Goal: Submit feedback/report problem: Submit feedback/report problem

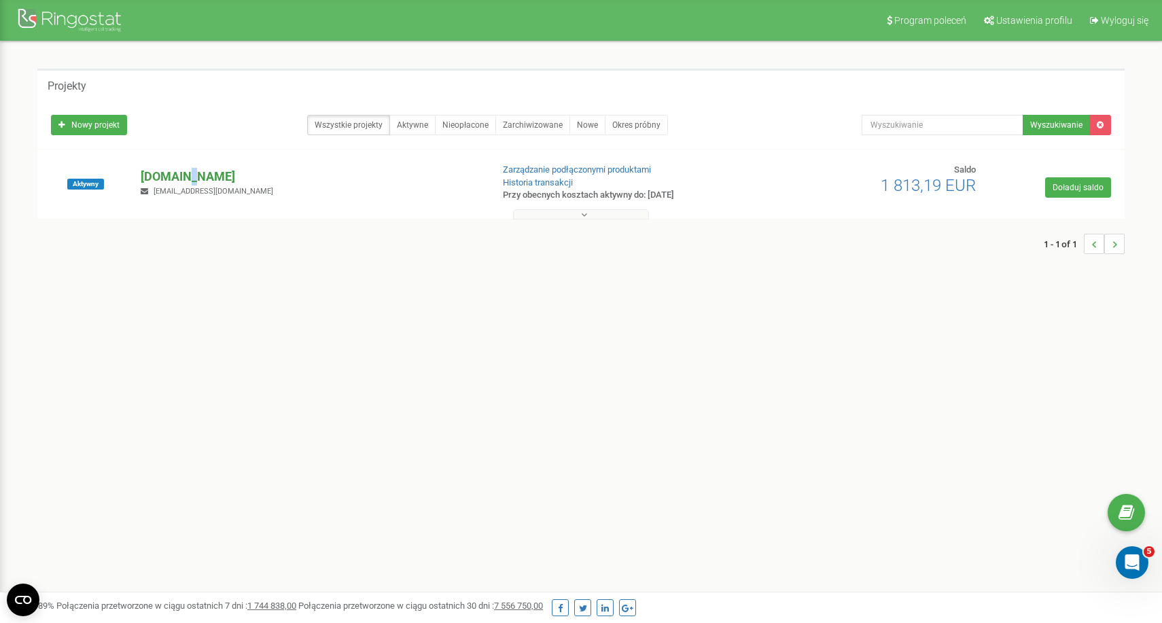
click at [188, 179] on p "[DOMAIN_NAME]" at bounding box center [311, 177] width 340 height 18
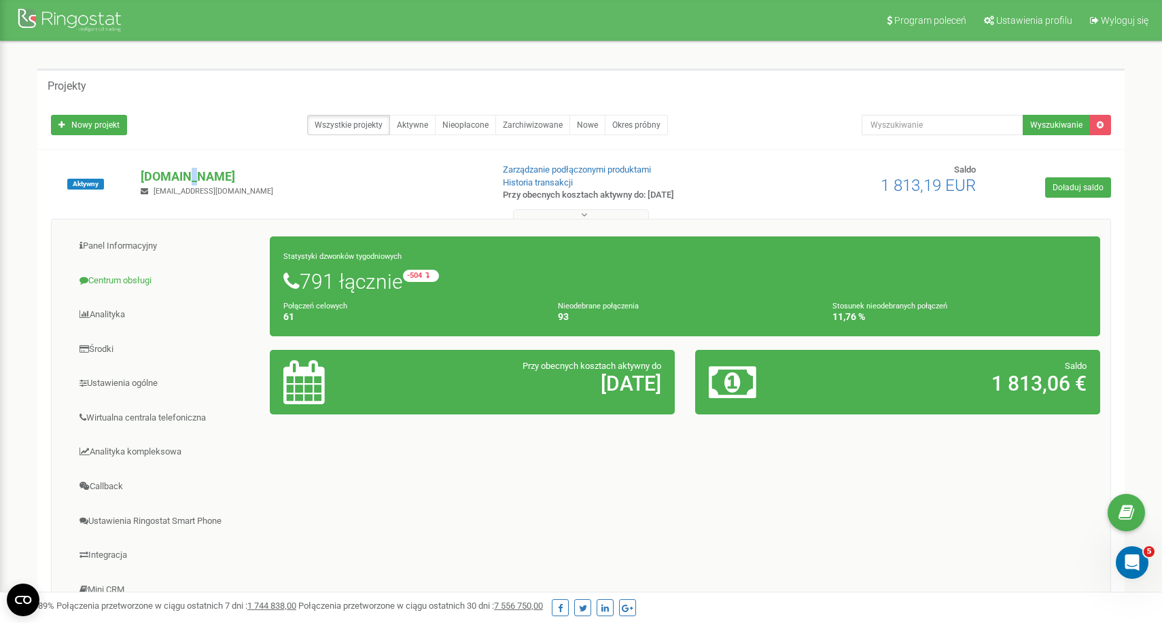
click at [128, 272] on link "Centrum obsługi" at bounding box center [166, 280] width 209 height 33
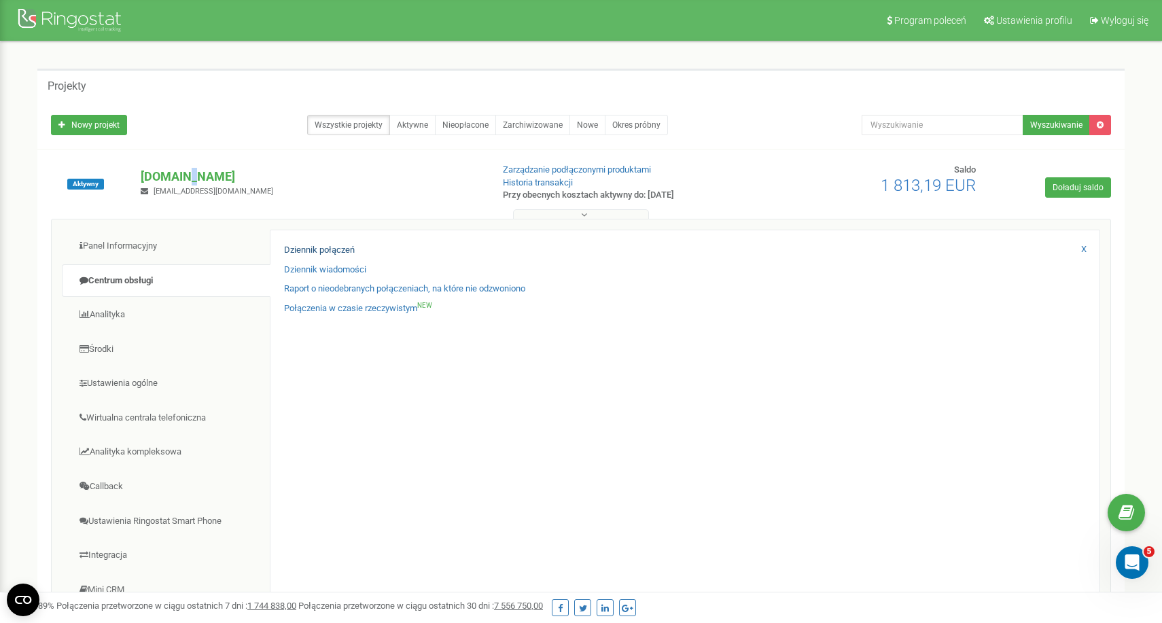
click at [302, 251] on link "Dziennik połączeń" at bounding box center [319, 250] width 71 height 13
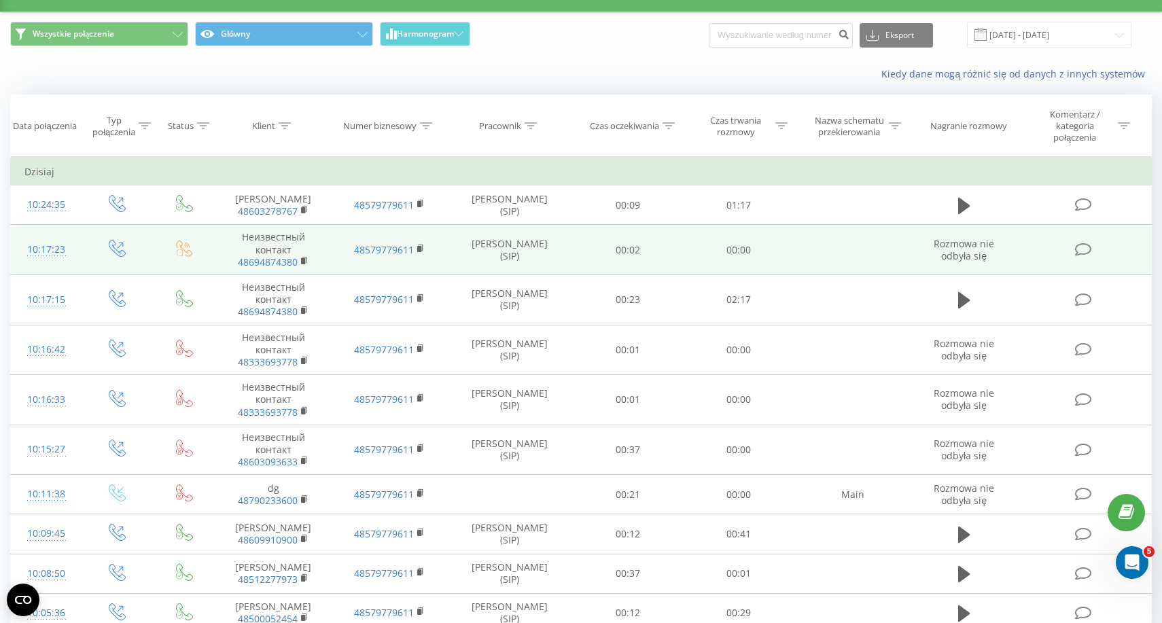
scroll to position [31, 0]
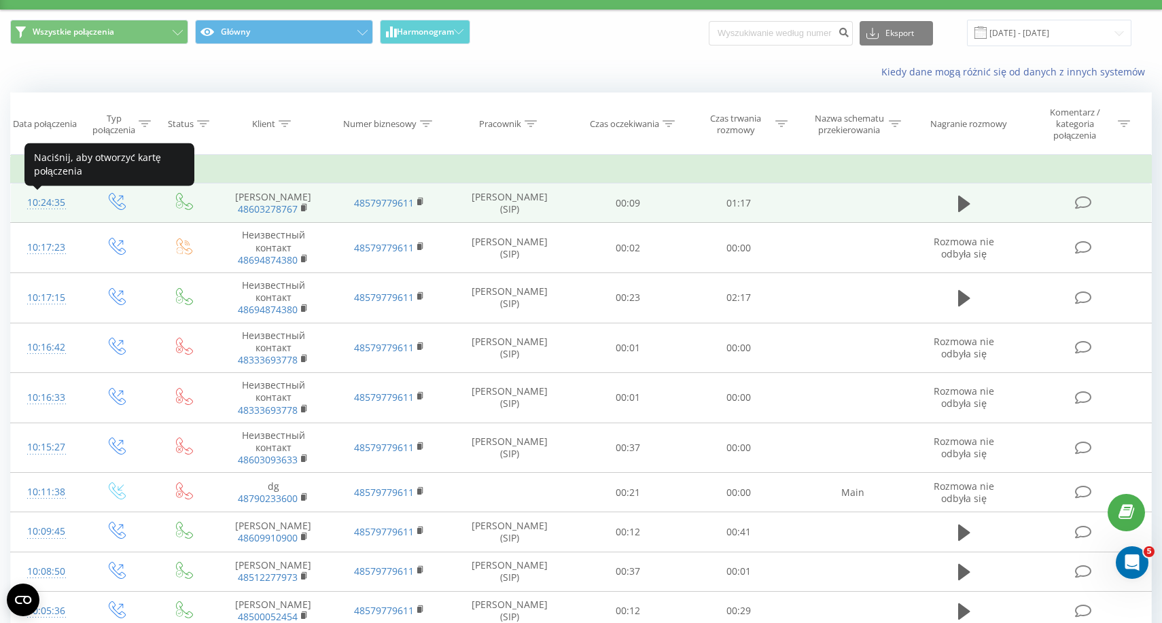
click at [35, 208] on div "10:24:35" at bounding box center [45, 203] width 43 height 26
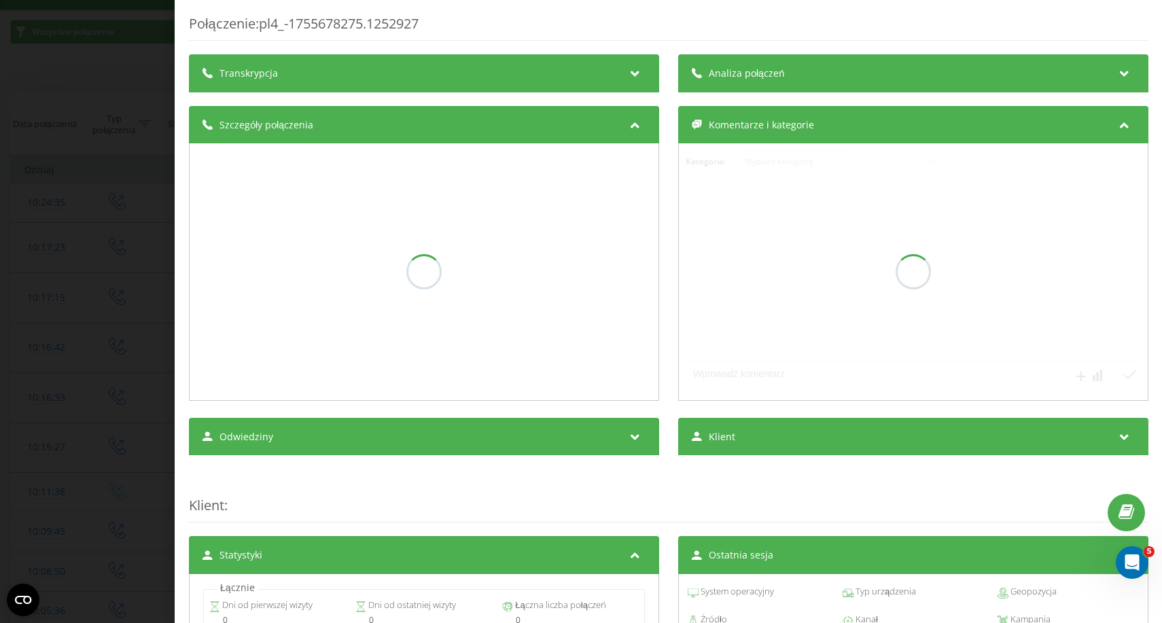
click at [308, 68] on div "Transkrypcja" at bounding box center [424, 73] width 470 height 38
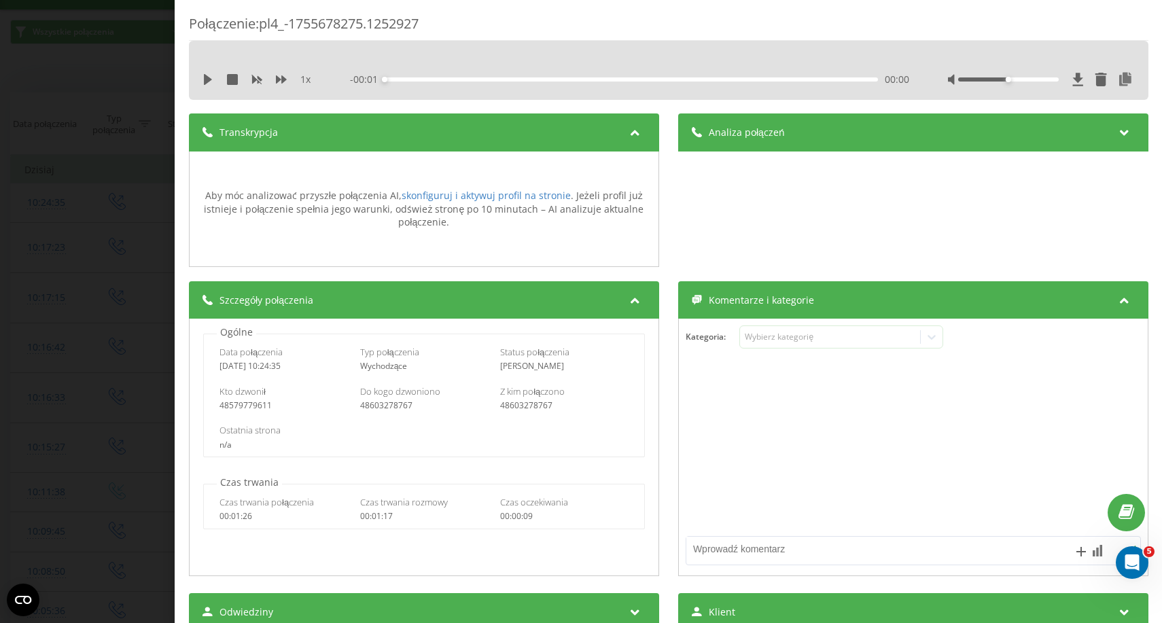
click at [314, 133] on div "Transkrypcja" at bounding box center [424, 132] width 470 height 38
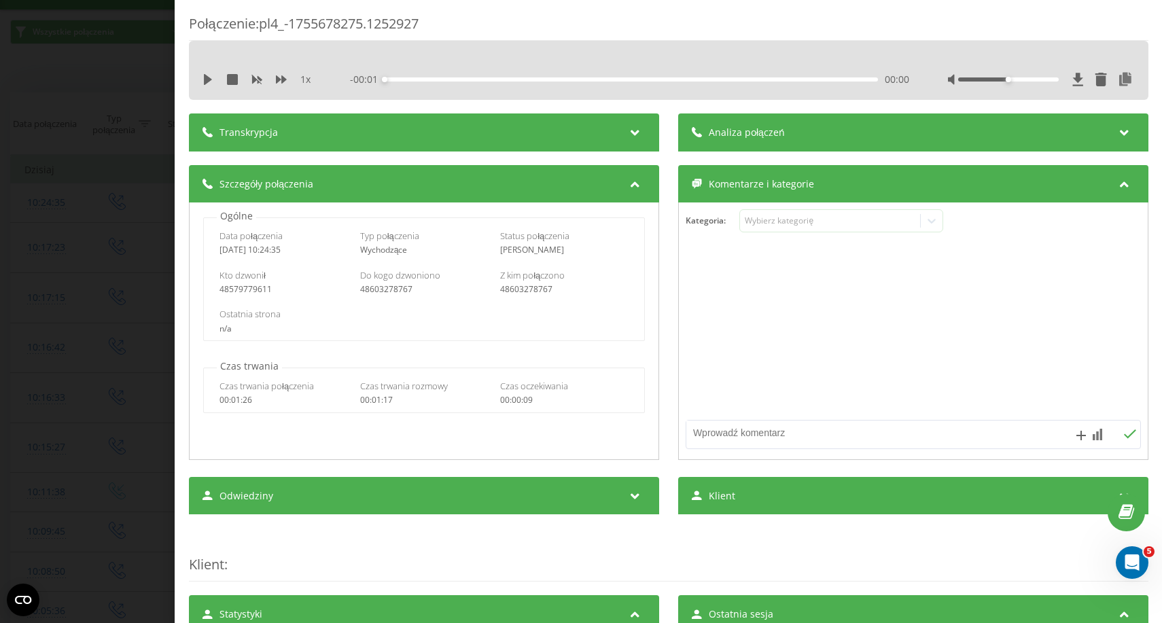
click at [314, 133] on div "Transkrypcja" at bounding box center [424, 132] width 470 height 38
drag, startPoint x: 361, startPoint y: 88, endPoint x: 360, endPoint y: 72, distance: 16.3
click at [360, 72] on div "1 x - 00:01 00:00 00:00" at bounding box center [668, 79] width 939 height 20
click at [347, 117] on div "Transkrypcja" at bounding box center [424, 132] width 470 height 38
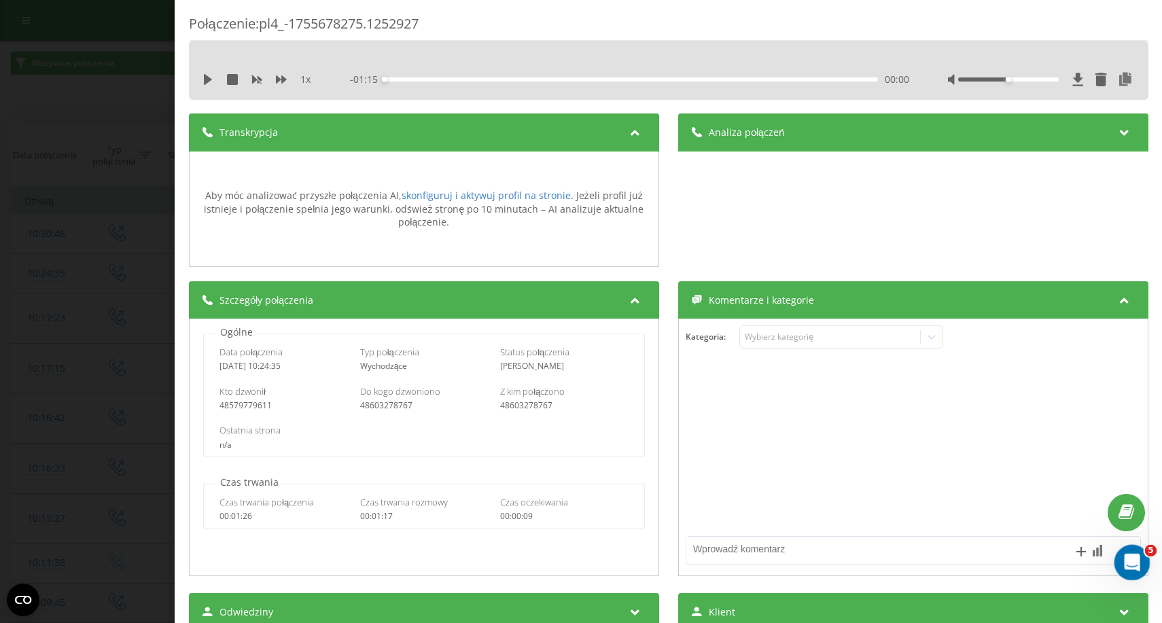
click at [1118, 555] on div "Open Intercom Messenger" at bounding box center [1129, 560] width 45 height 45
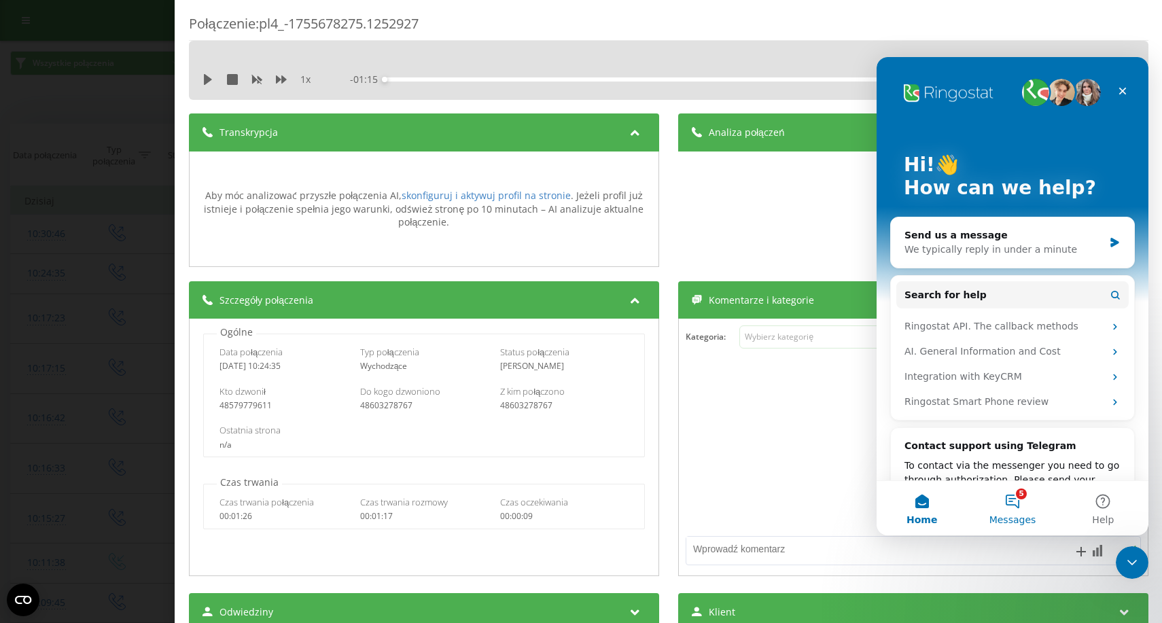
click at [1019, 501] on button "5 Messages" at bounding box center [1012, 508] width 90 height 54
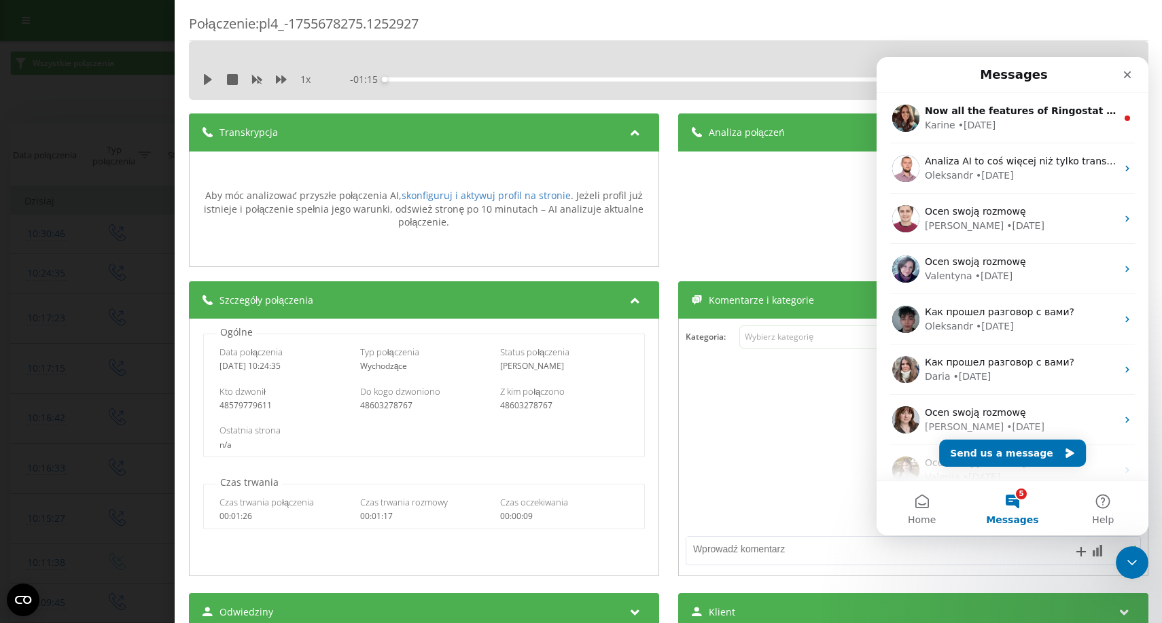
click at [151, 168] on div "Połączenie : pl4_-1755678275.1252927 1 x - 01:15 00:00 00:00 Transkrypcja Aby m…" at bounding box center [581, 311] width 1162 height 623
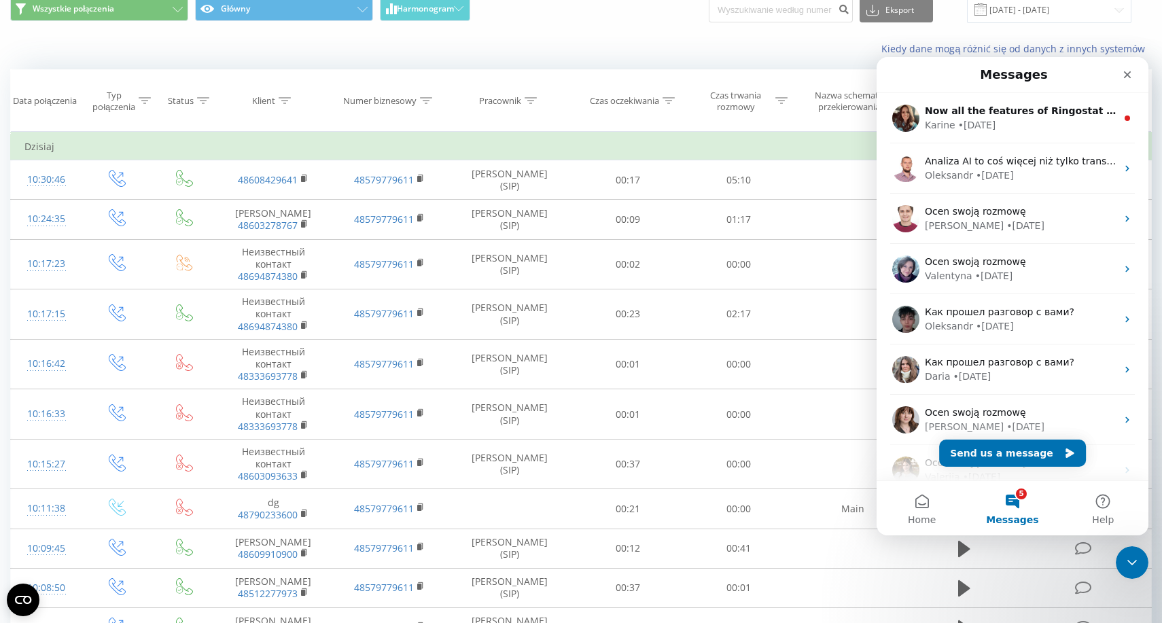
scroll to position [55, 0]
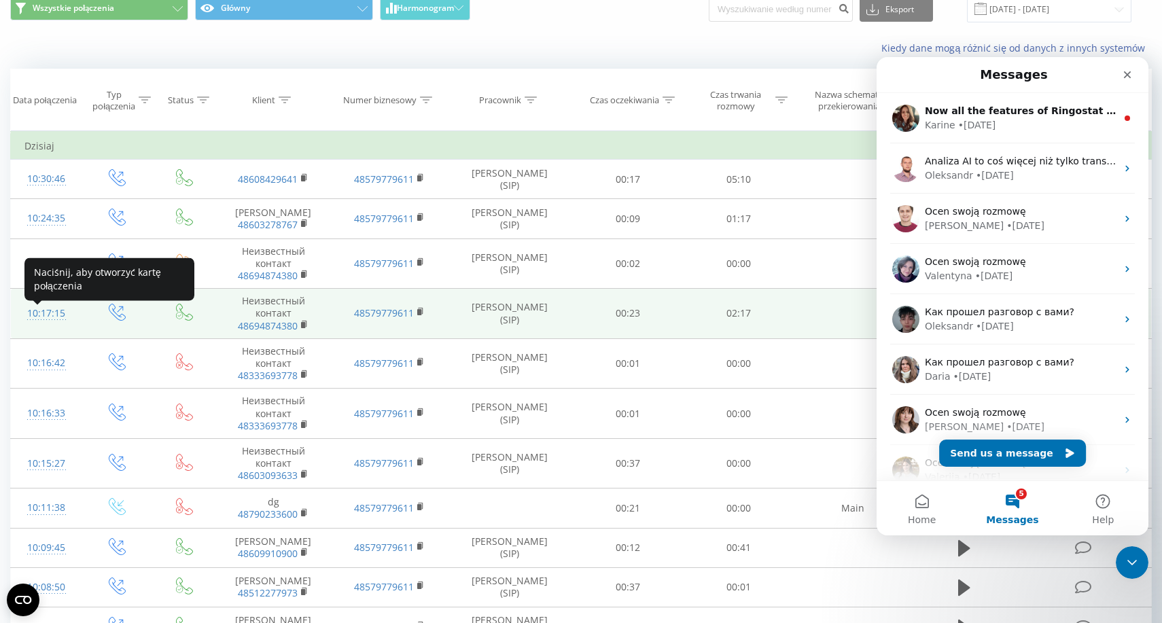
click at [35, 319] on div "10:17:15" at bounding box center [45, 313] width 43 height 26
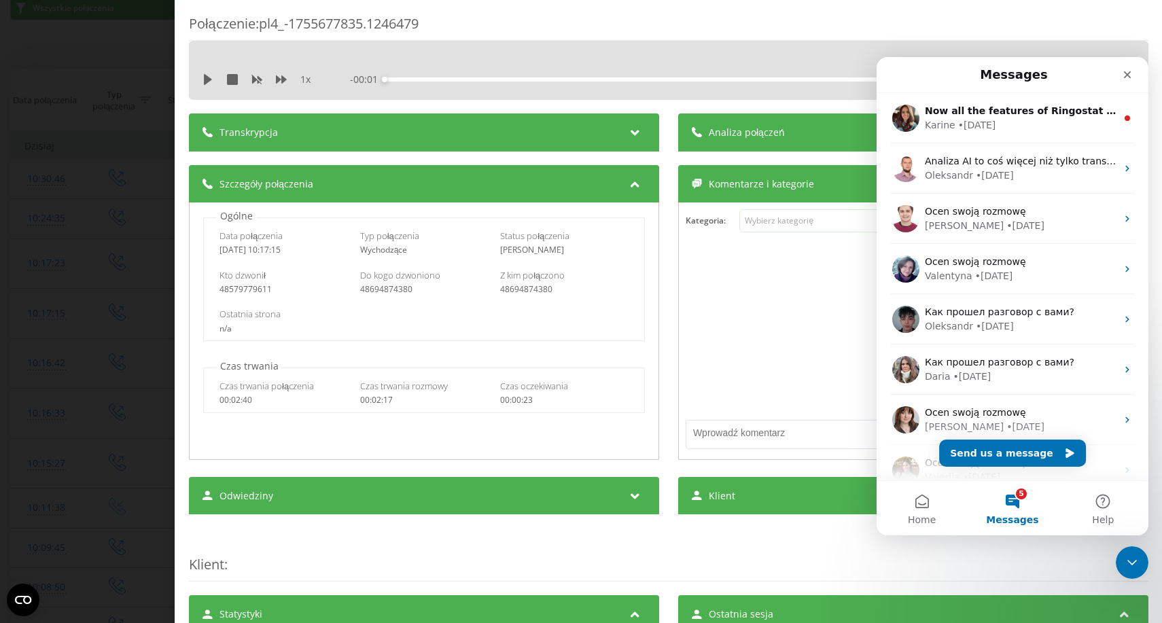
click at [274, 122] on div "Transkrypcja" at bounding box center [424, 132] width 470 height 38
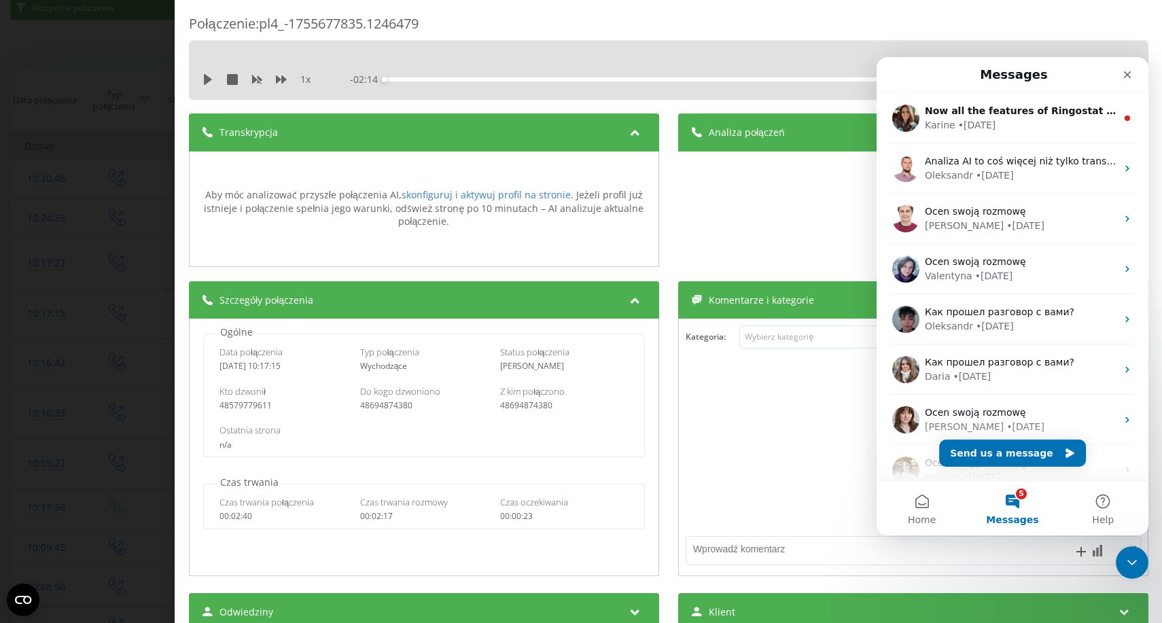
scroll to position [1, 0]
click at [160, 54] on div "Połączenie : pl4_-1755677835.1246479 1 x - 02:14 00:00 00:00 Transkrypcja Aby m…" at bounding box center [581, 311] width 1162 height 623
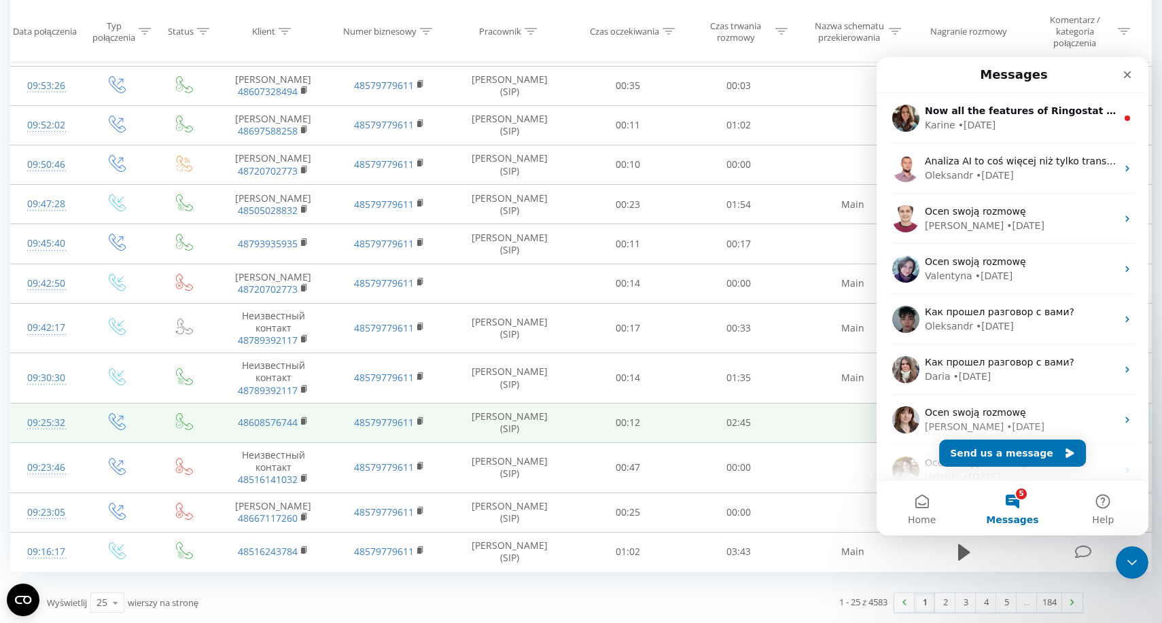
scroll to position [728, 0]
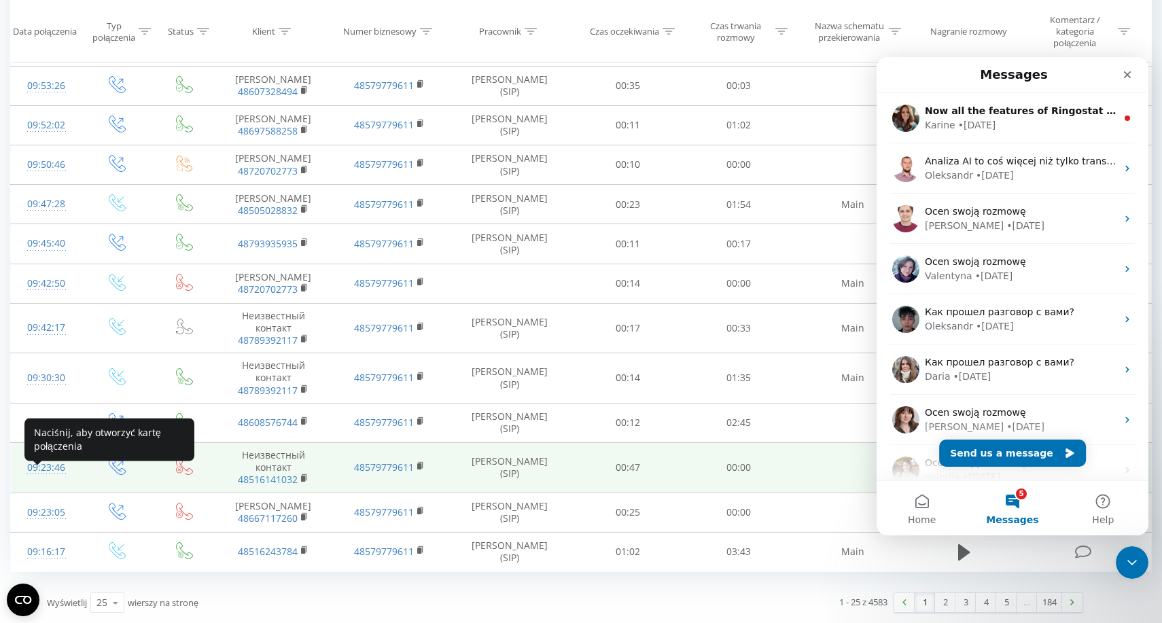
click at [40, 469] on div "09:23:46" at bounding box center [45, 468] width 43 height 26
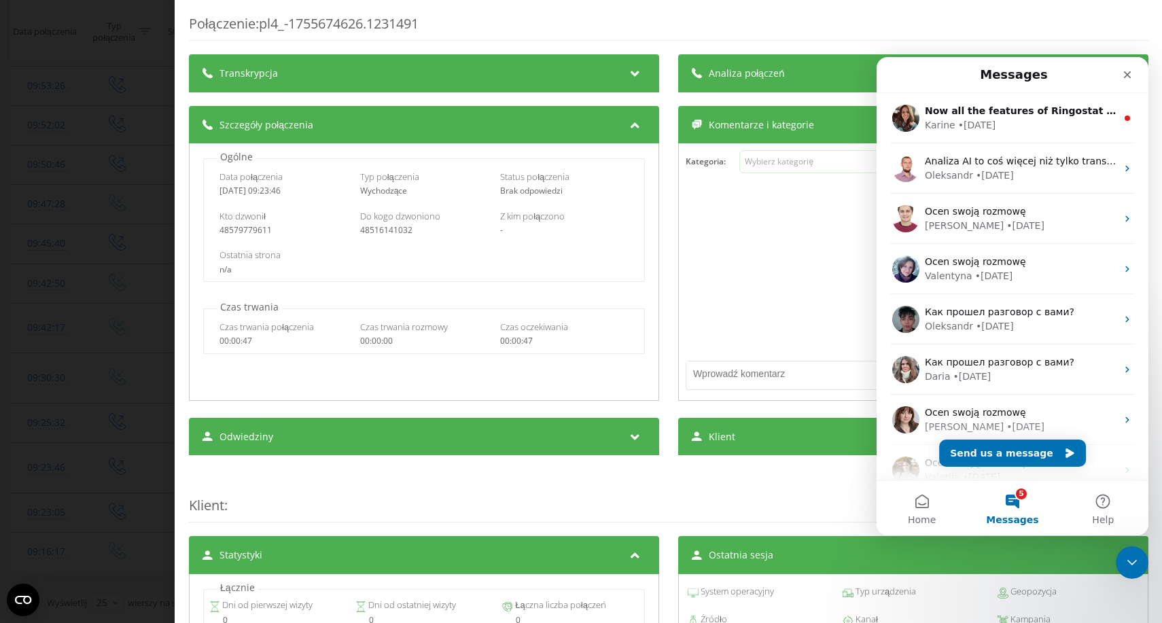
click at [317, 69] on div "Transkrypcja" at bounding box center [424, 73] width 470 height 38
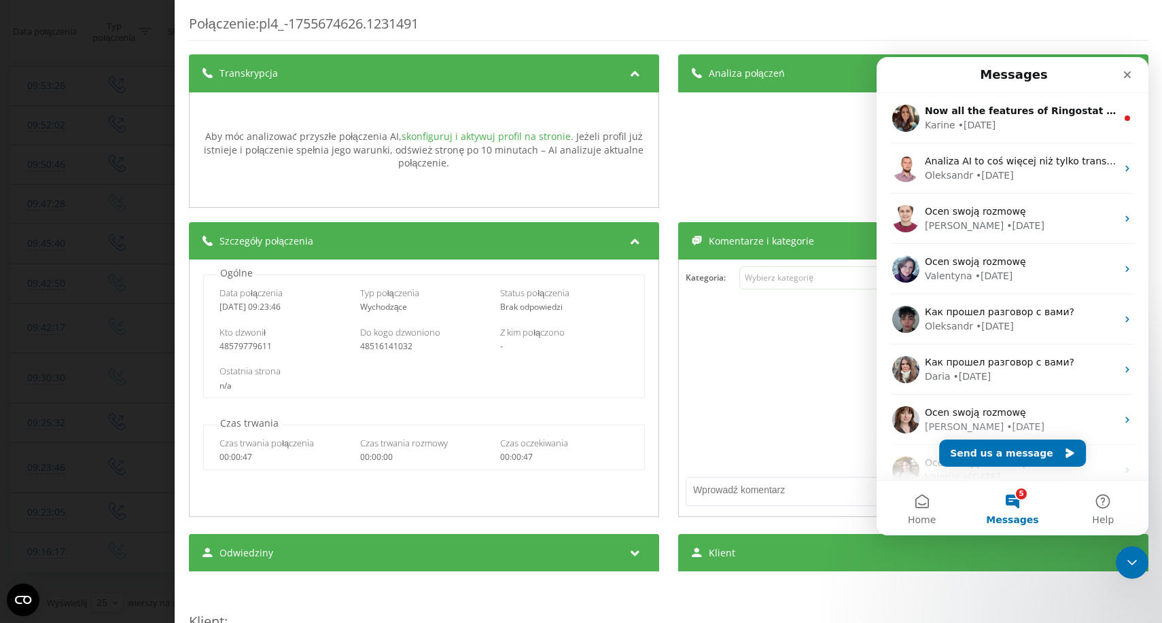
click at [429, 133] on link "skonfiguruj i aktywuj profil na stronie" at bounding box center [485, 136] width 169 height 13
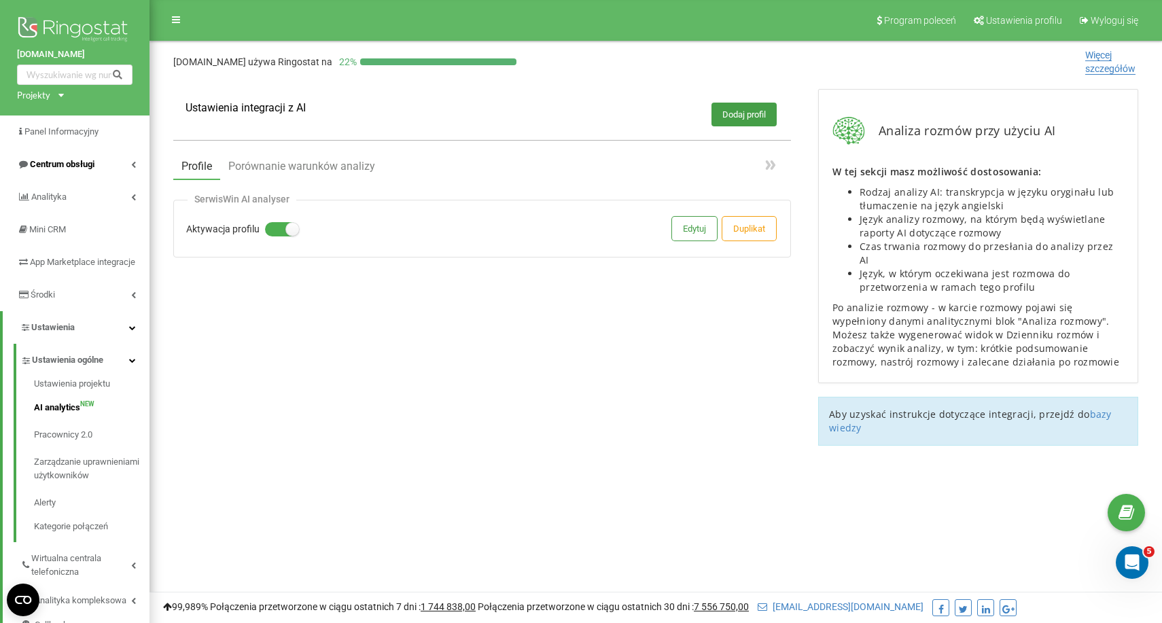
click at [45, 162] on span "Centrum obsługi" at bounding box center [62, 164] width 65 height 10
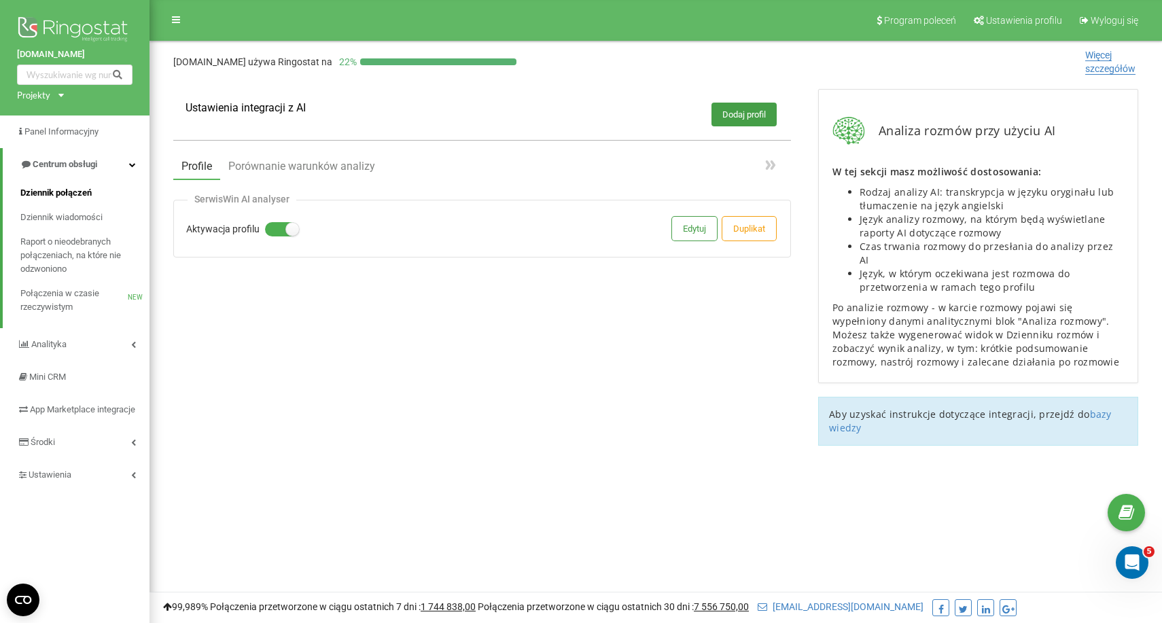
click at [64, 196] on span "Dziennik połączeń" at bounding box center [55, 193] width 71 height 14
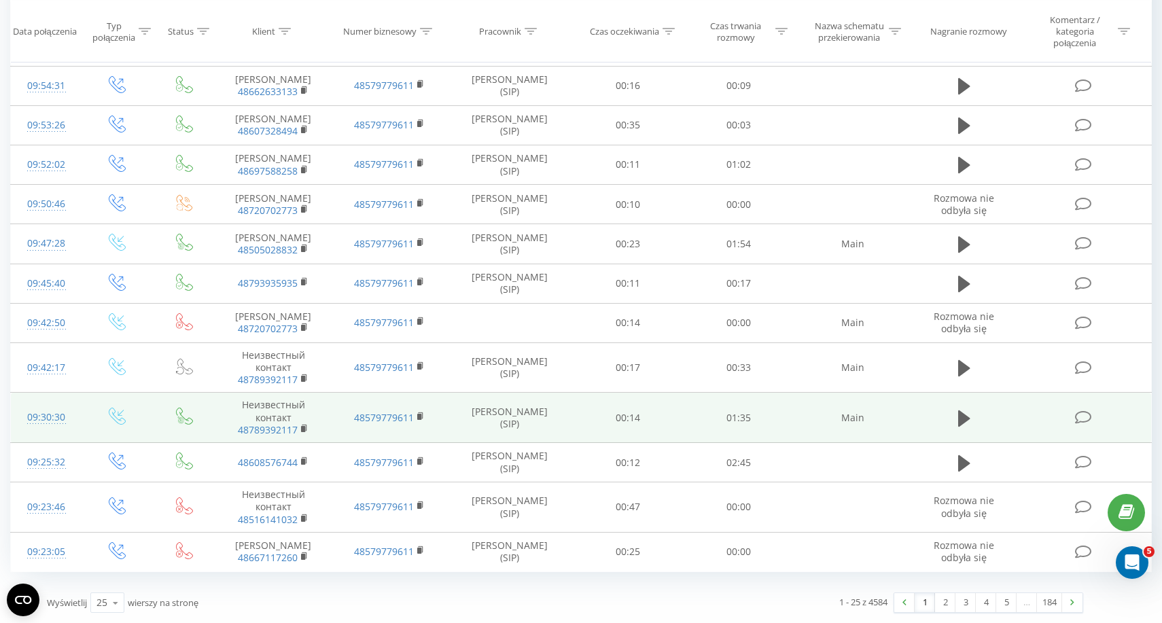
scroll to position [728, 0]
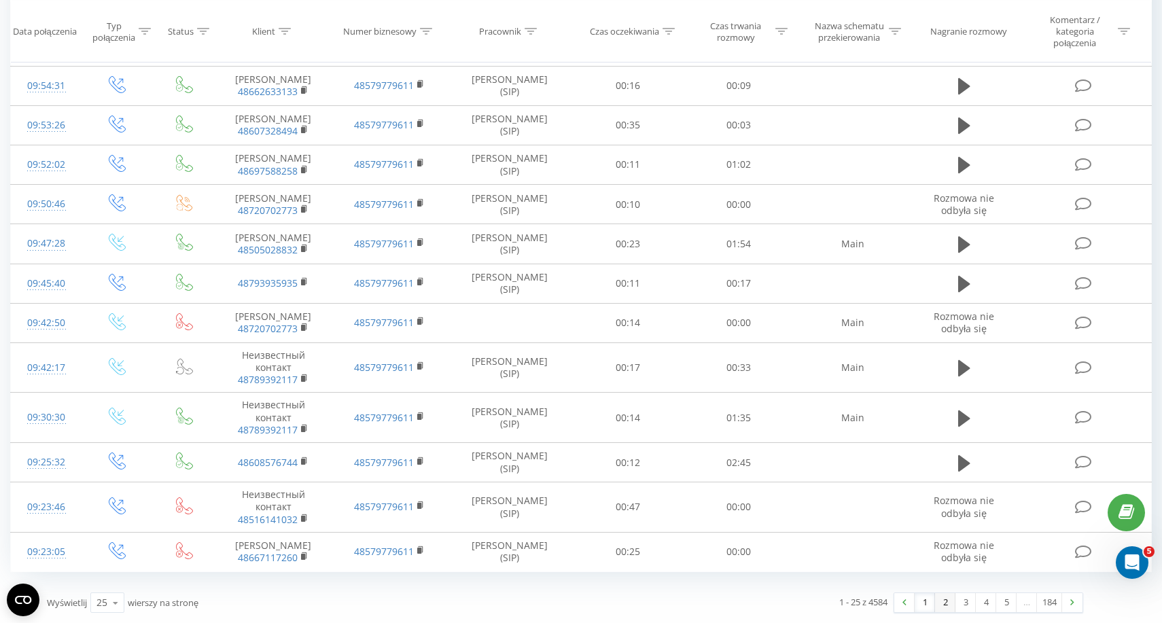
click at [944, 603] on link "2" at bounding box center [945, 602] width 20 height 19
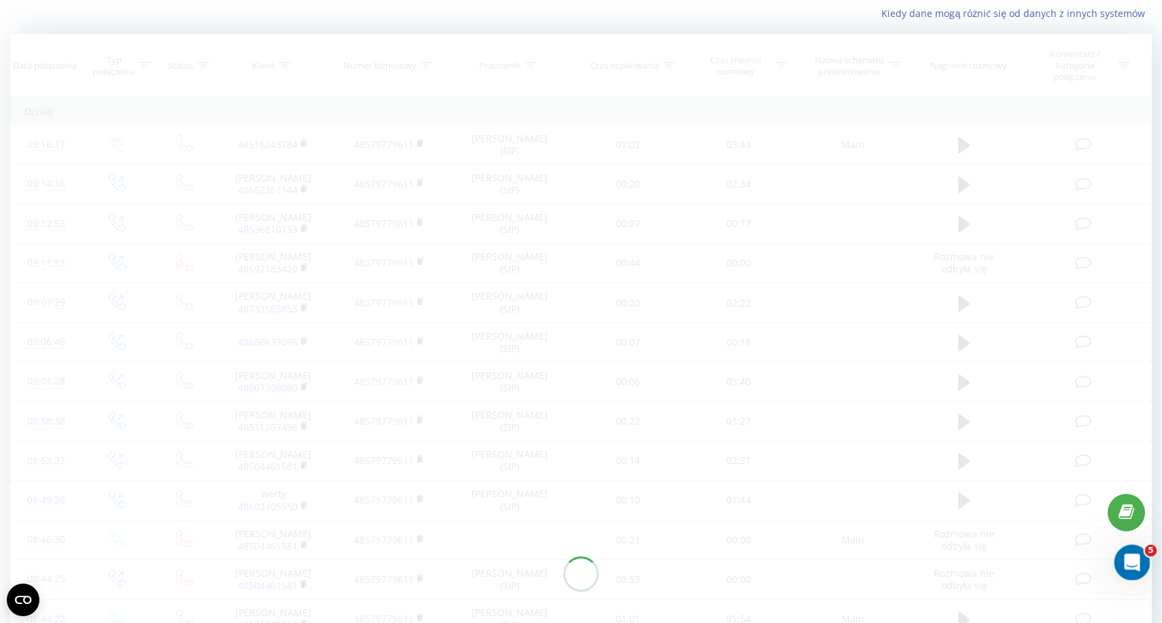
click at [1123, 555] on div "Open Intercom Messenger" at bounding box center [1129, 560] width 45 height 45
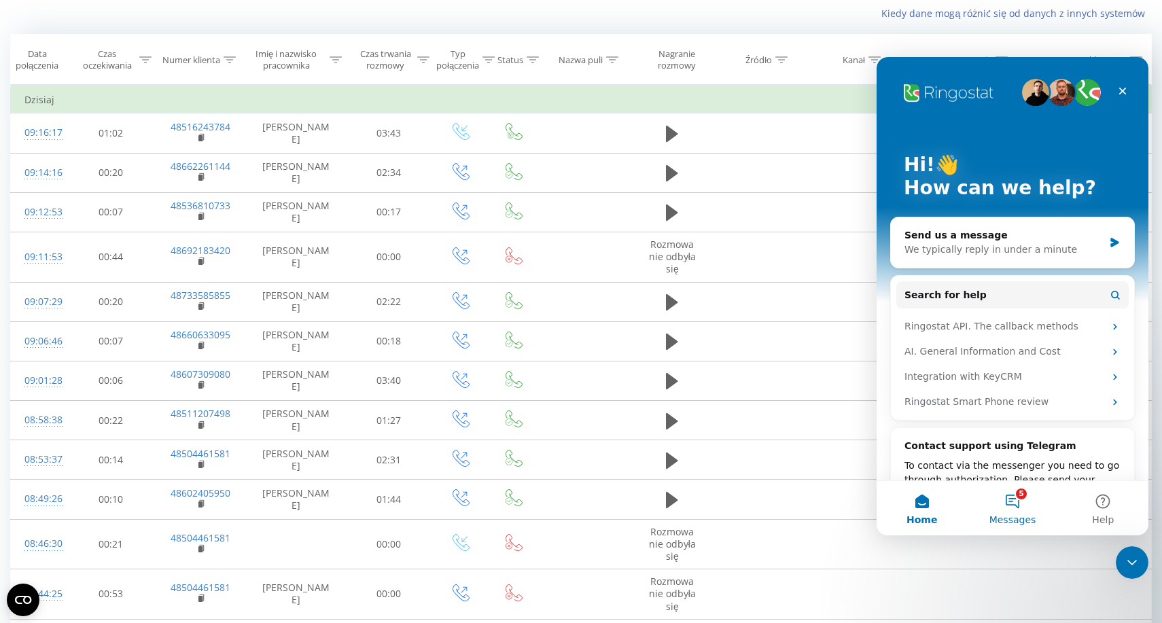
click at [1016, 501] on button "5 Messages" at bounding box center [1012, 508] width 90 height 54
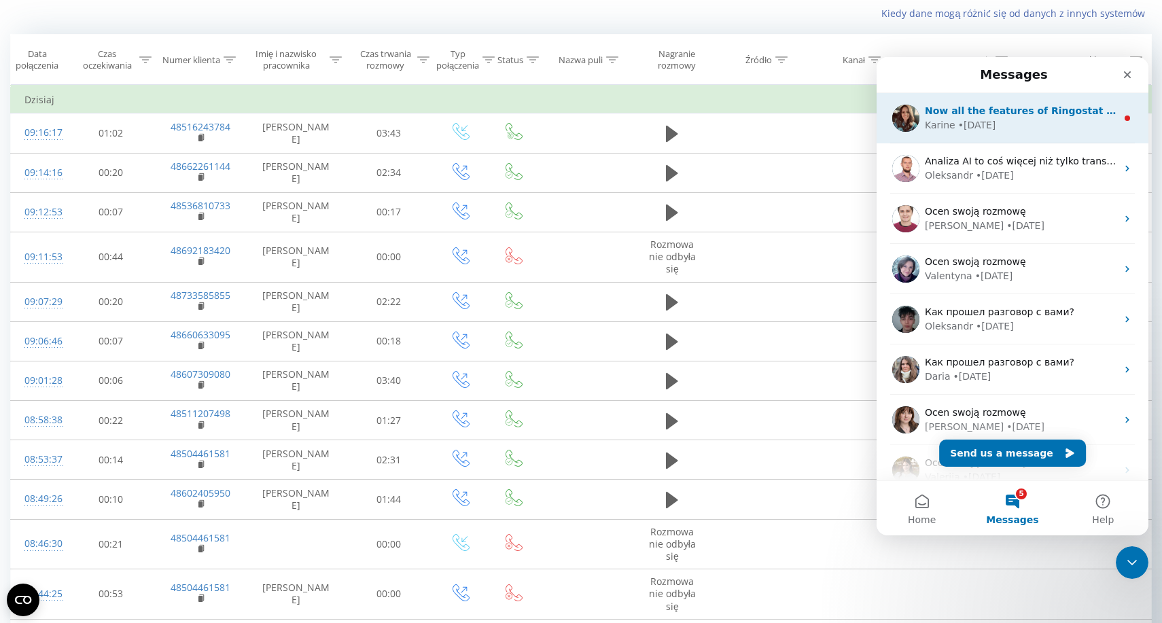
click at [984, 132] on div "• [DATE]" at bounding box center [977, 125] width 38 height 14
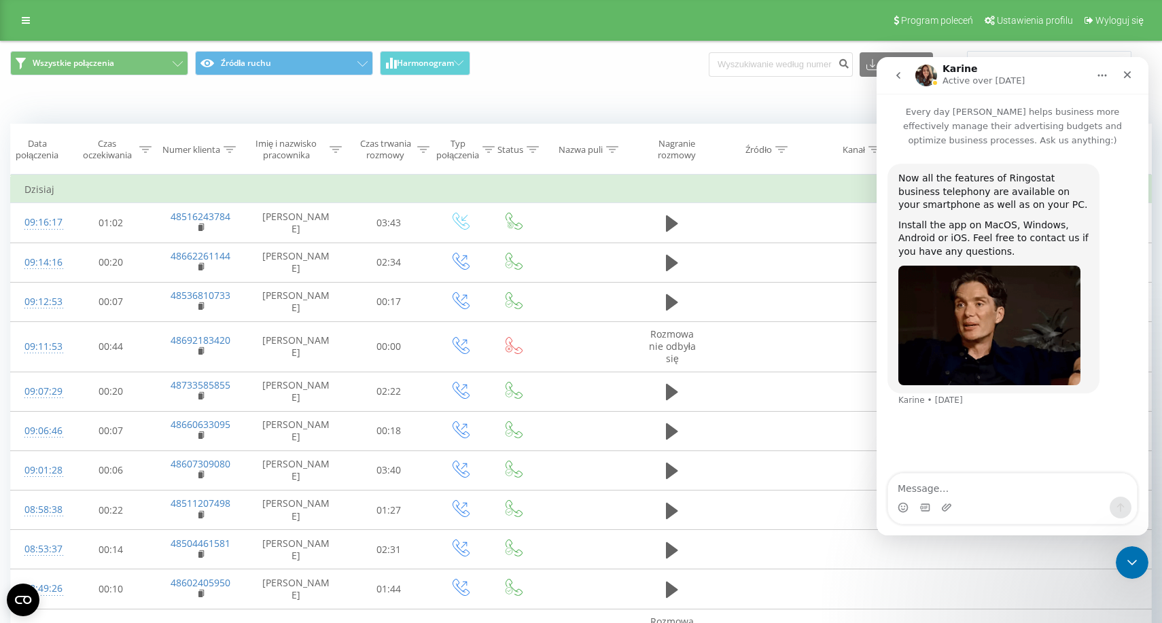
click at [891, 75] on button "go back" at bounding box center [898, 76] width 26 height 26
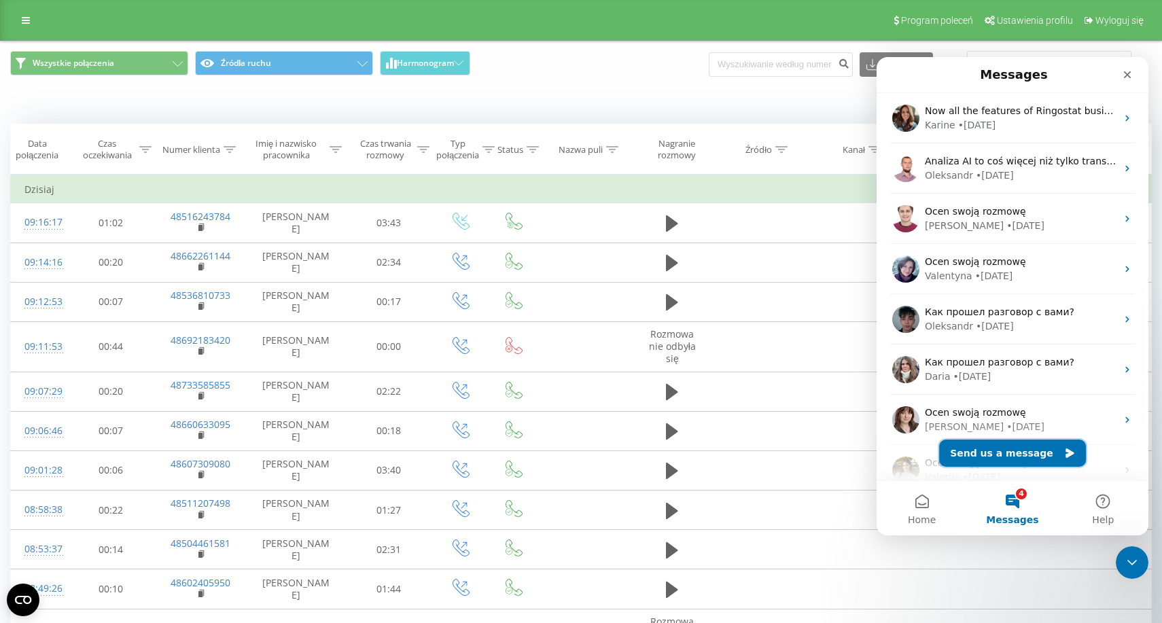
click at [990, 450] on button "Send us a message" at bounding box center [1012, 453] width 147 height 27
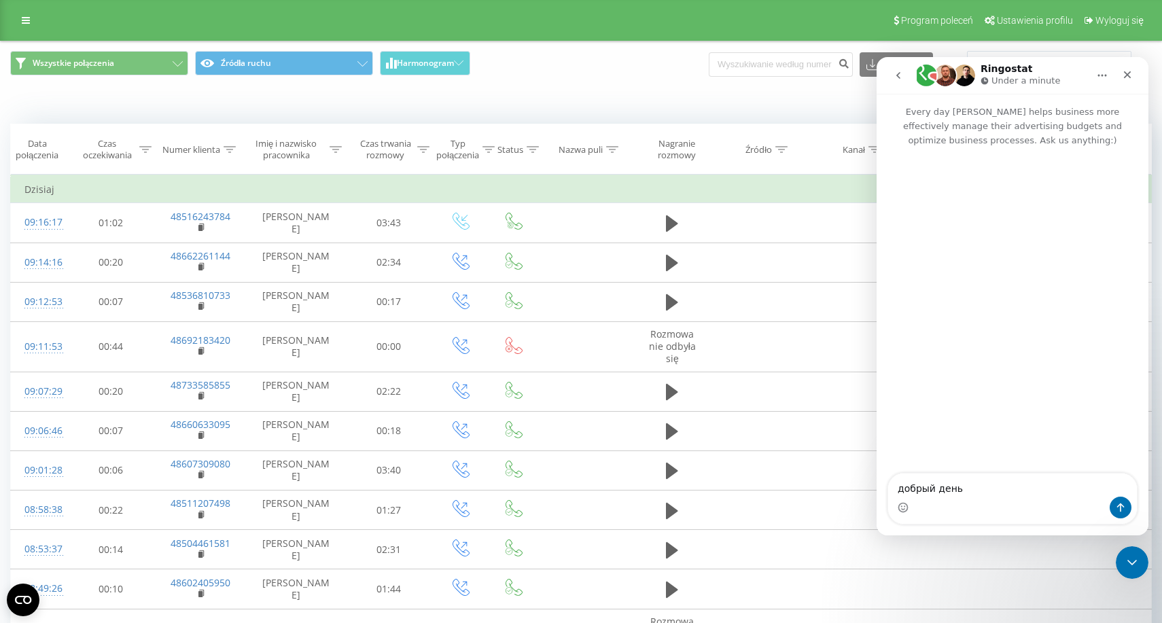
type textarea "добрый день"
type textarea "у"
type textarea "не работает ии модуль"
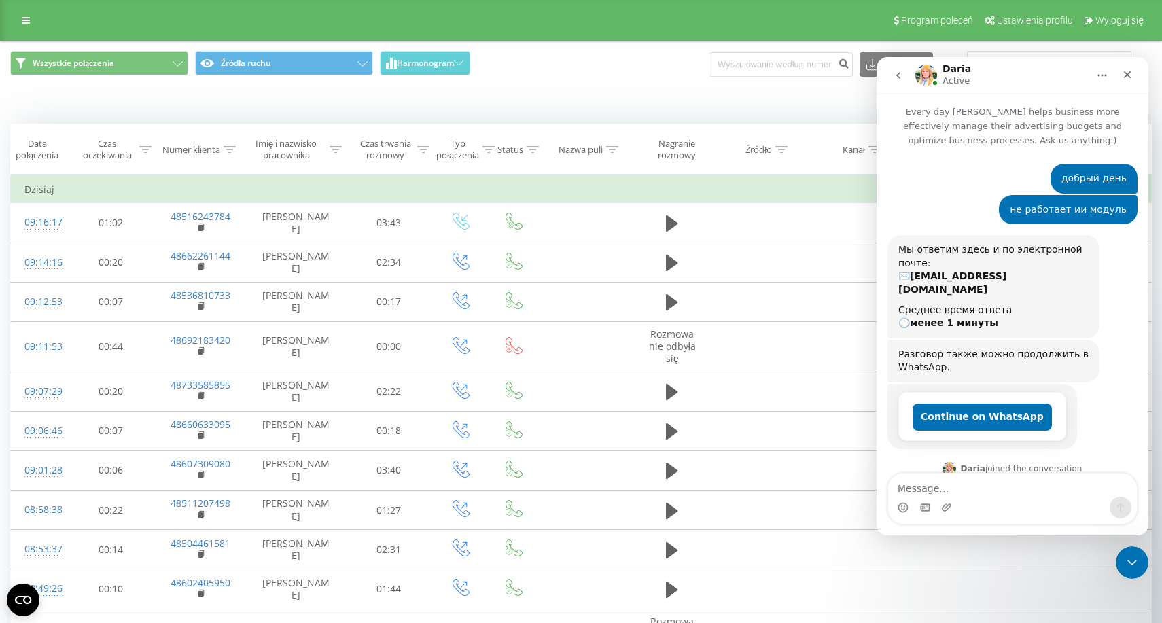
scroll to position [91, 0]
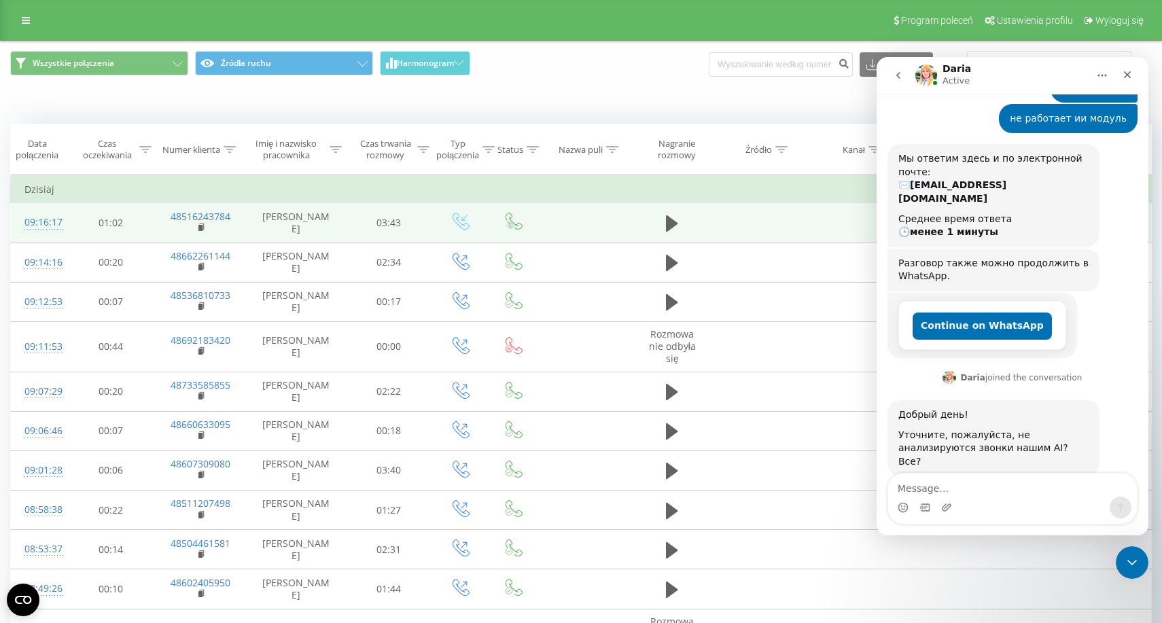
click at [53, 222] on div "09:16:17" at bounding box center [38, 222] width 29 height 26
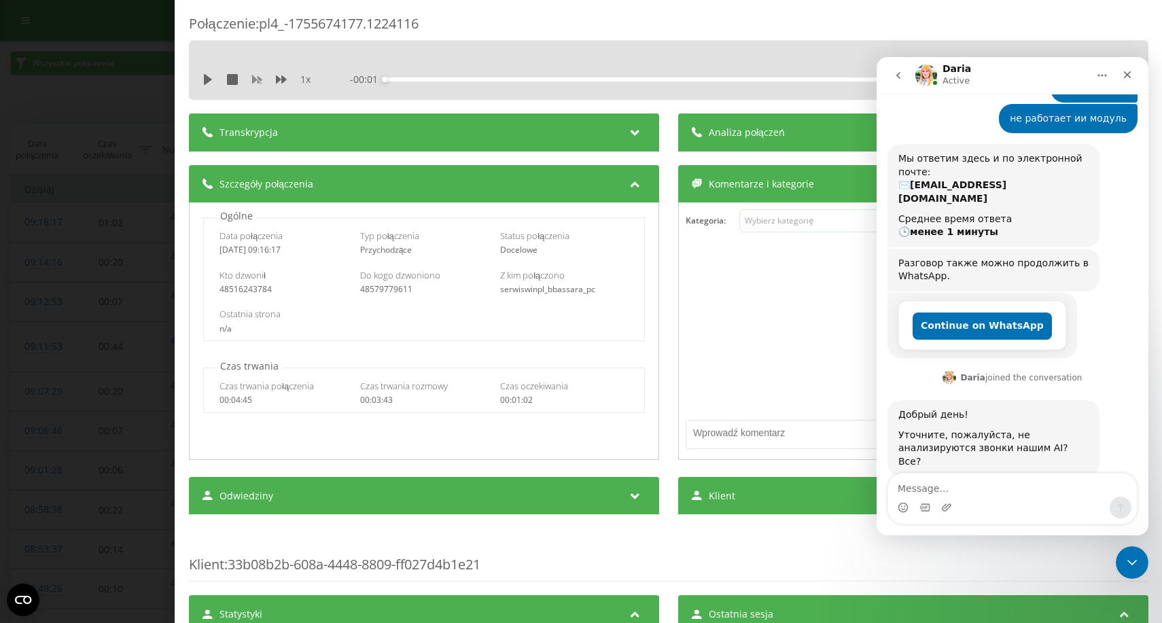
click at [255, 81] on icon at bounding box center [256, 80] width 10 height 8
click at [263, 118] on div "Transkrypcja" at bounding box center [424, 132] width 470 height 38
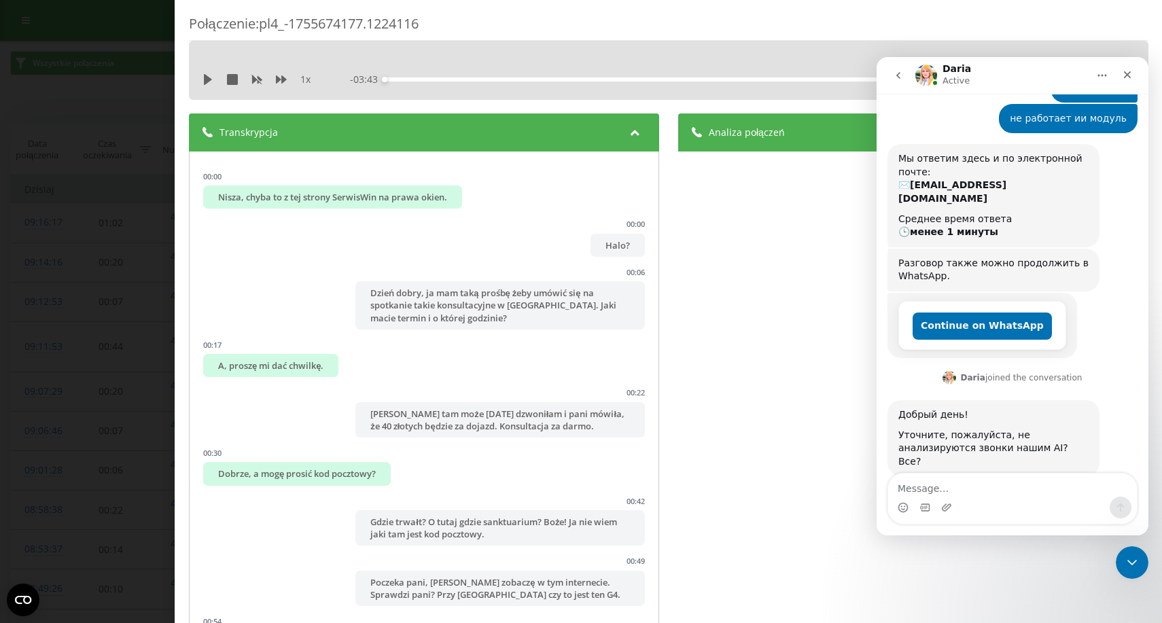
click at [139, 75] on div "Połączenie : pl4_-1755674177.1224116 1 x - 03:43 00:00 00:00 Transkrypcja 00:00…" at bounding box center [581, 311] width 1162 height 623
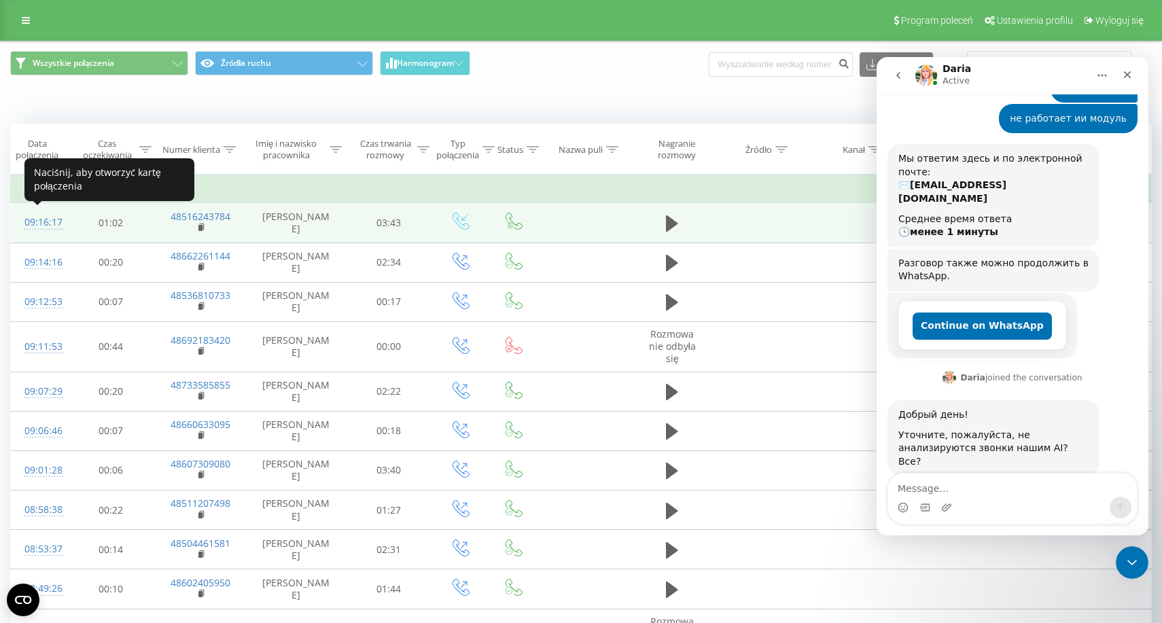
click at [43, 224] on div "09:16:17" at bounding box center [38, 222] width 29 height 26
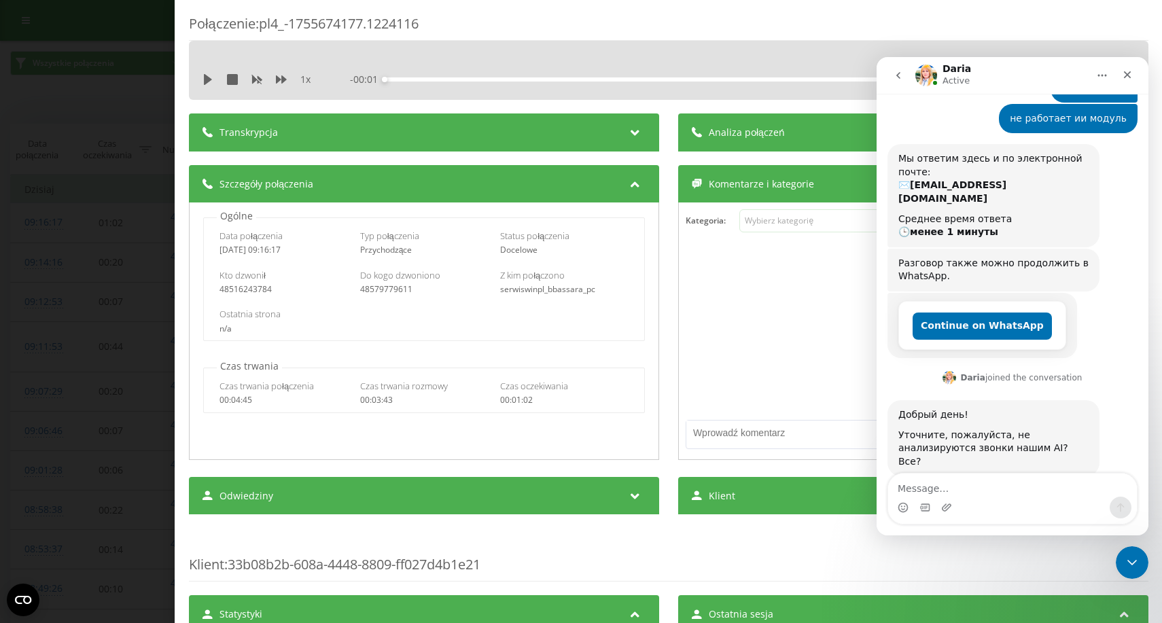
click at [255, 122] on div "Transkrypcja" at bounding box center [424, 132] width 470 height 38
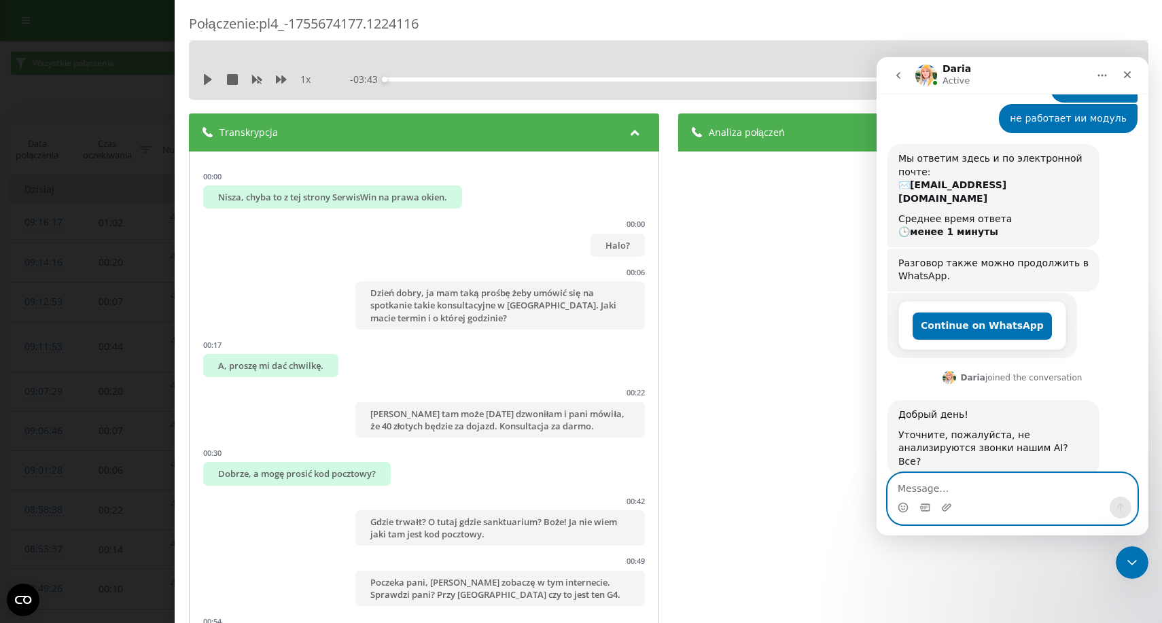
click at [923, 481] on textarea "Message…" at bounding box center [1012, 485] width 249 height 23
type textarea "не все, последние"
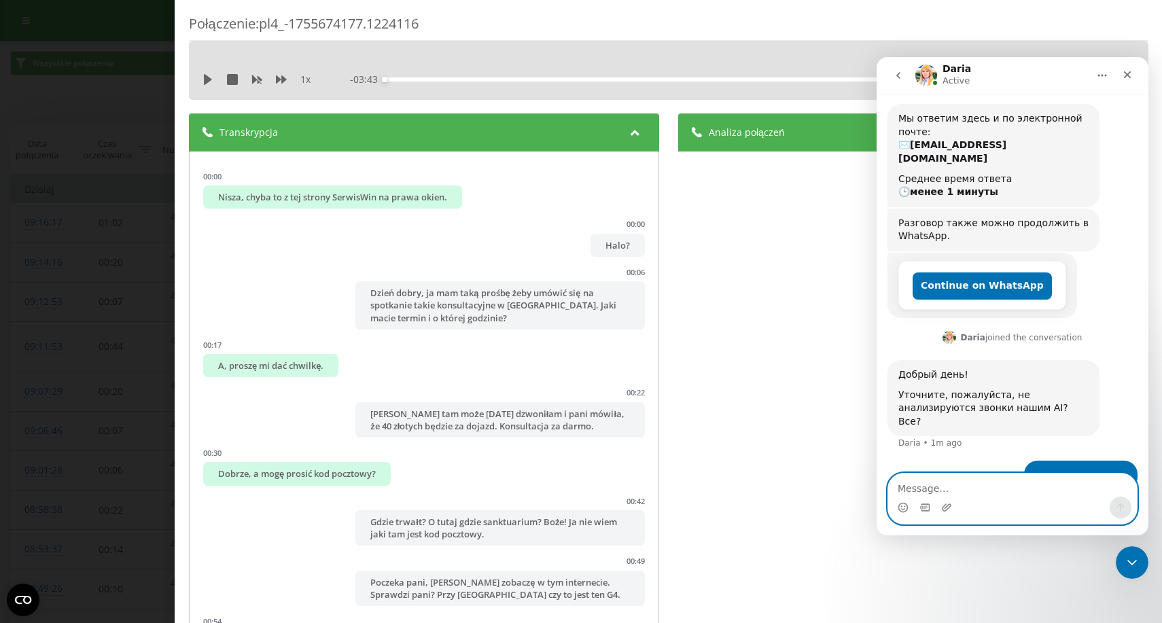
click at [947, 489] on textarea "Message…" at bounding box center [1012, 485] width 249 height 23
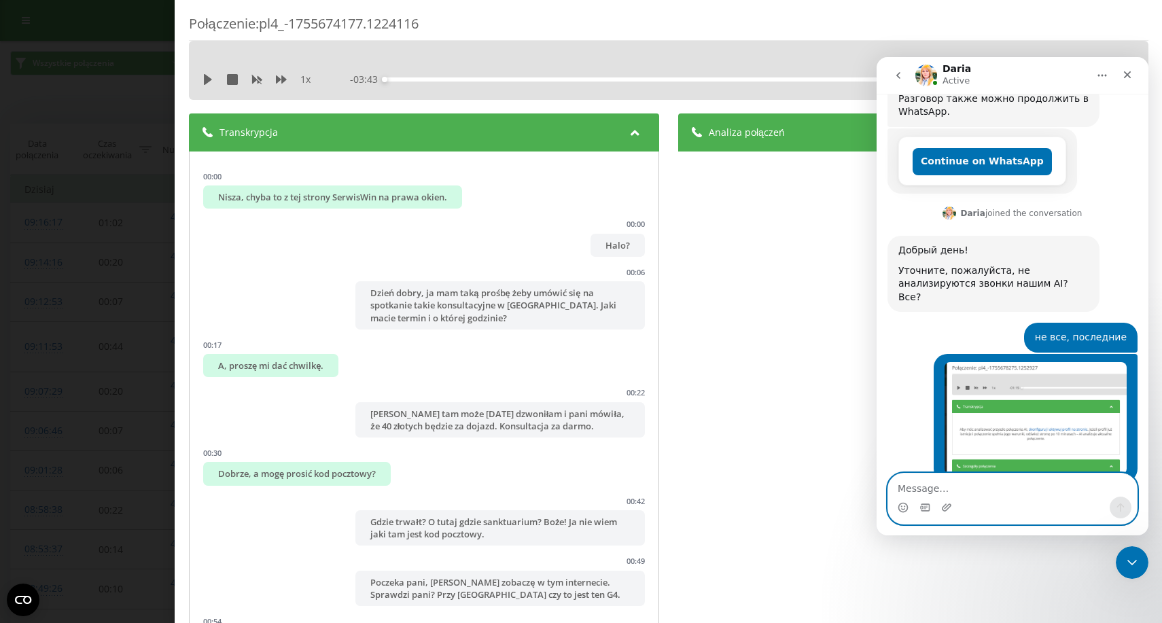
scroll to position [510, 0]
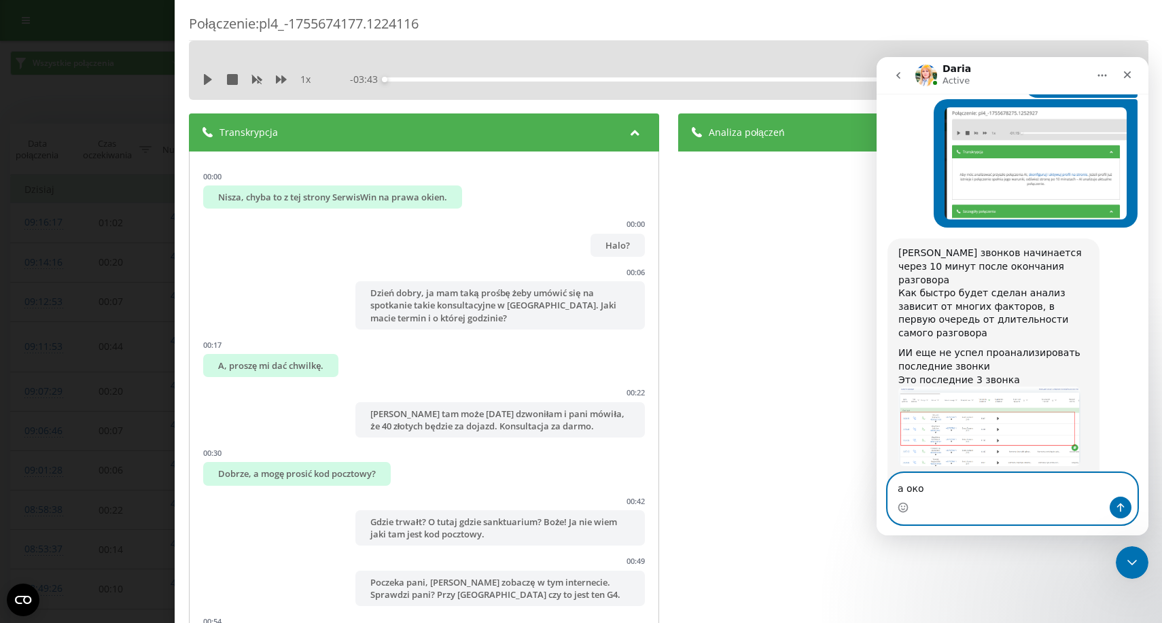
type textarea "a окок"
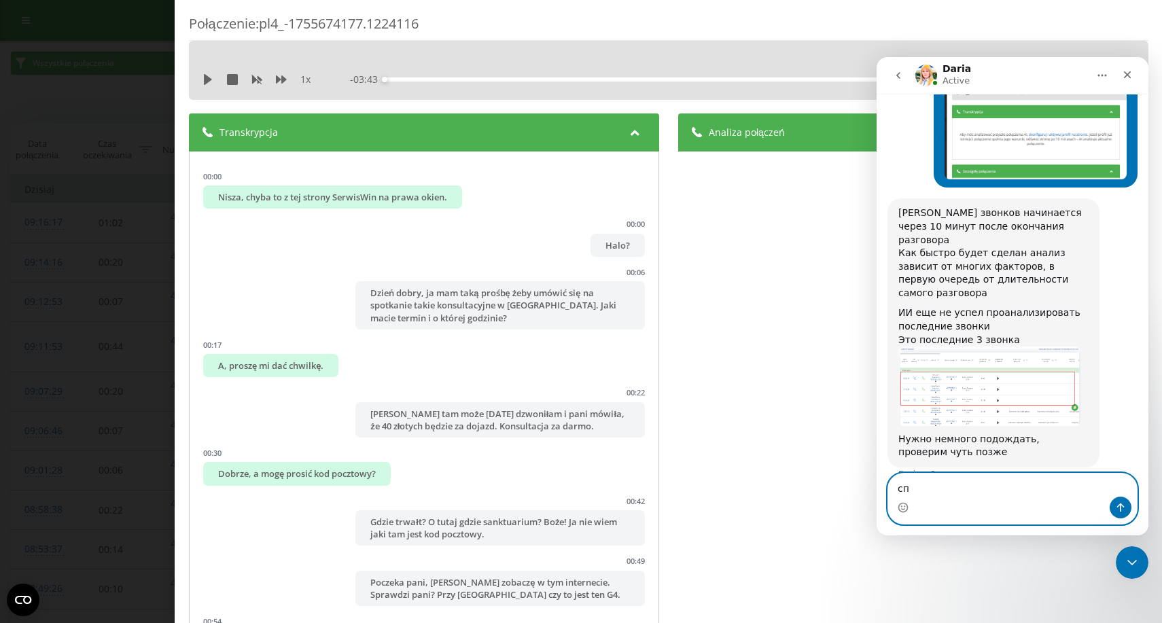
type textarea "спс"
